Goal: Task Accomplishment & Management: Use online tool/utility

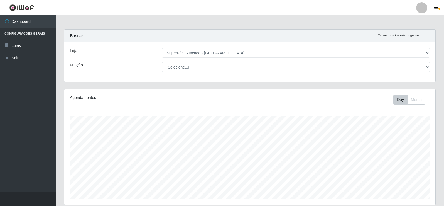
select select "504"
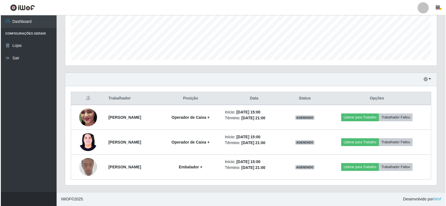
scroll to position [116, 371]
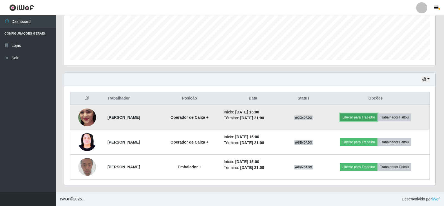
click at [365, 116] on button "Liberar para Trabalho" at bounding box center [359, 117] width 38 height 8
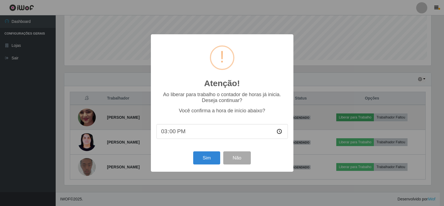
scroll to position [116, 368]
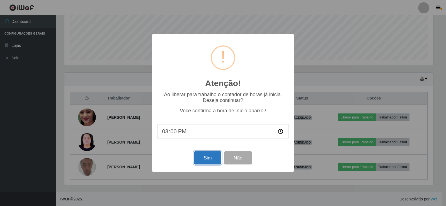
click at [209, 161] on button "Sim" at bounding box center [207, 157] width 27 height 13
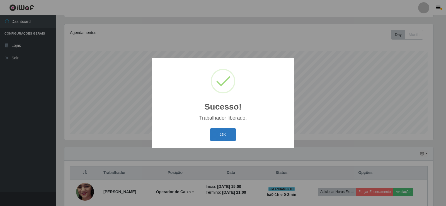
click at [225, 134] on button "OK" at bounding box center [223, 134] width 26 height 13
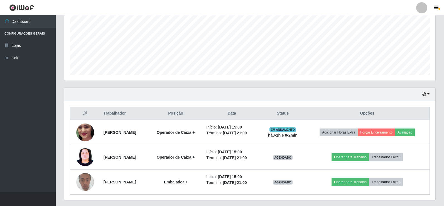
scroll to position [139, 0]
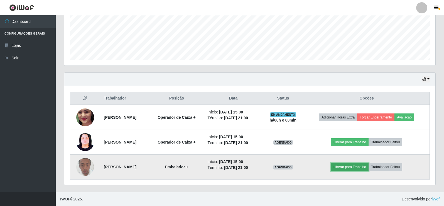
click at [365, 167] on button "Liberar para Trabalho" at bounding box center [350, 167] width 38 height 8
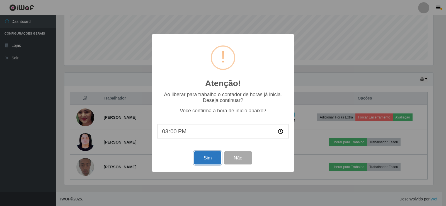
click at [209, 160] on button "Sim" at bounding box center [207, 157] width 27 height 13
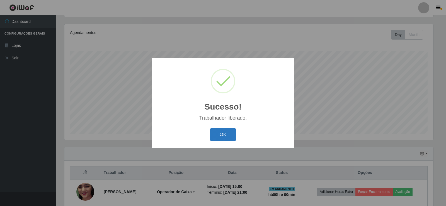
click at [222, 134] on button "OK" at bounding box center [223, 134] width 26 height 13
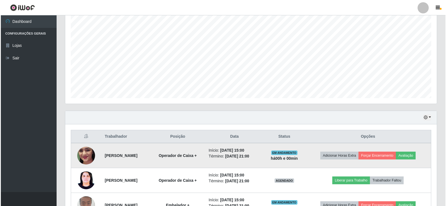
scroll to position [139, 0]
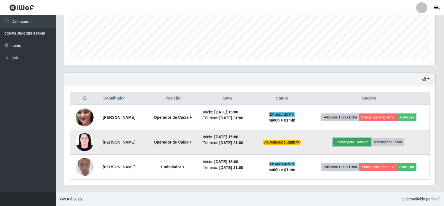
click at [359, 138] on button "Liberar para Trabalho" at bounding box center [352, 142] width 38 height 8
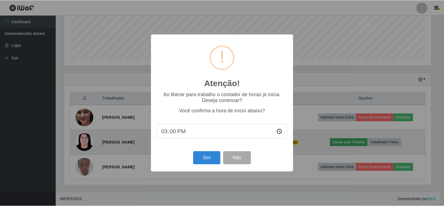
scroll to position [116, 368]
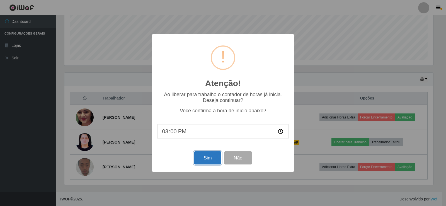
click at [202, 159] on button "Sim" at bounding box center [207, 157] width 27 height 13
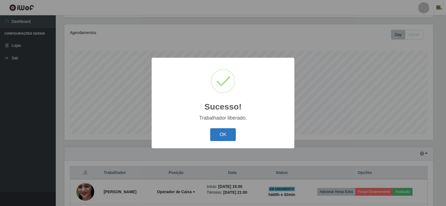
click at [232, 134] on button "OK" at bounding box center [223, 134] width 26 height 13
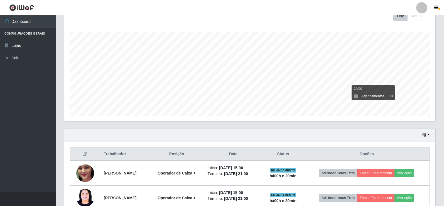
scroll to position [111, 0]
